Goal: Task Accomplishment & Management: Use online tool/utility

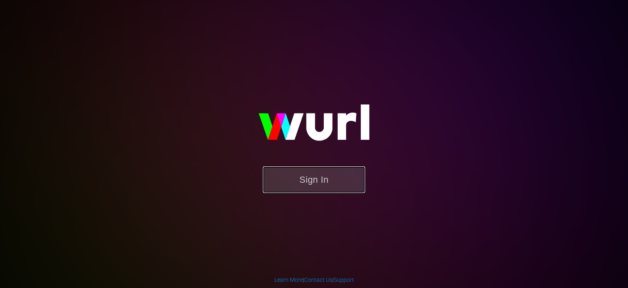
click at [320, 181] on button "Sign In" at bounding box center [314, 179] width 102 height 27
click at [322, 185] on button "Sign In" at bounding box center [314, 179] width 102 height 27
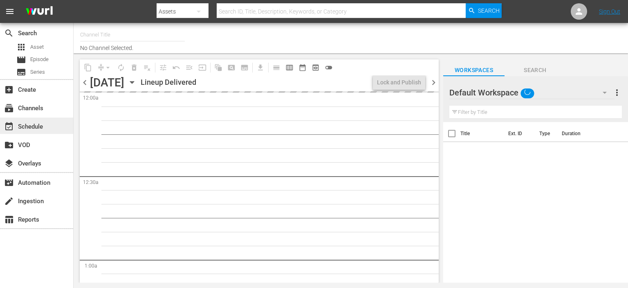
type input "Todo Cine (1333)"
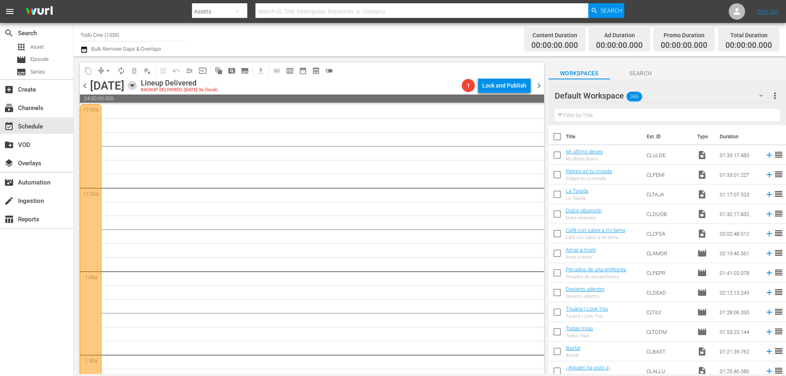
click at [137, 85] on icon "button" at bounding box center [132, 85] width 9 height 9
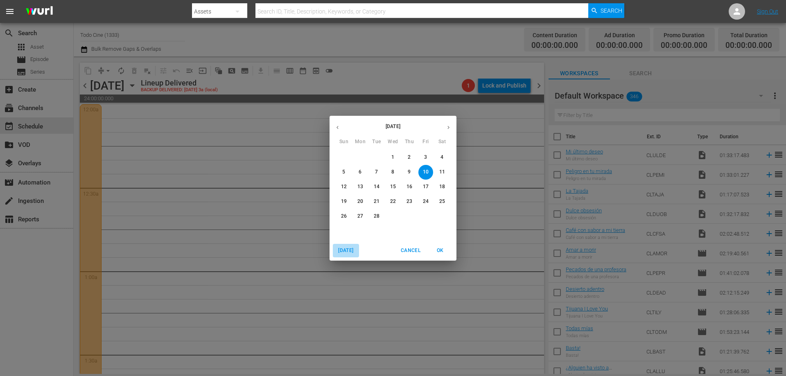
click at [346, 248] on span "Today" at bounding box center [346, 250] width 20 height 9
click at [439, 250] on span "OK" at bounding box center [440, 250] width 20 height 9
